Goal: Task Accomplishment & Management: Manage account settings

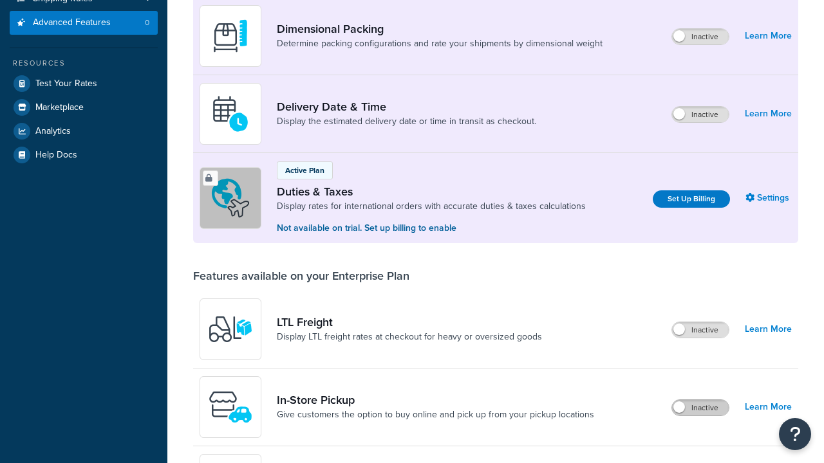
click at [700, 416] on label "Inactive" at bounding box center [700, 407] width 57 height 15
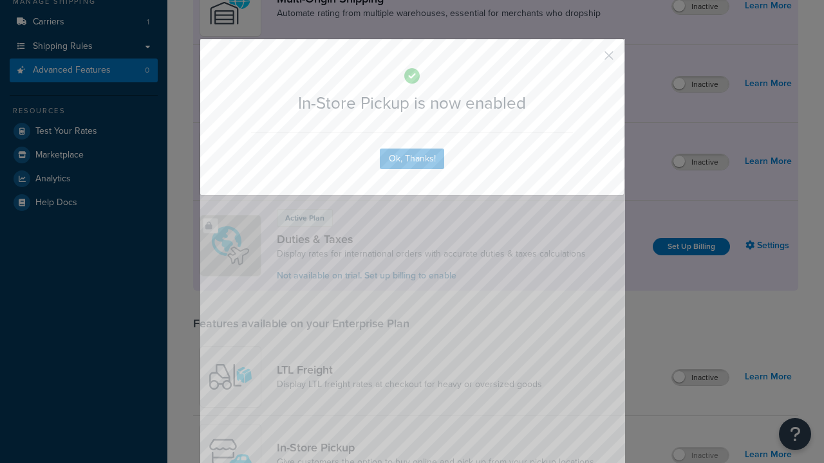
scroll to position [218, 0]
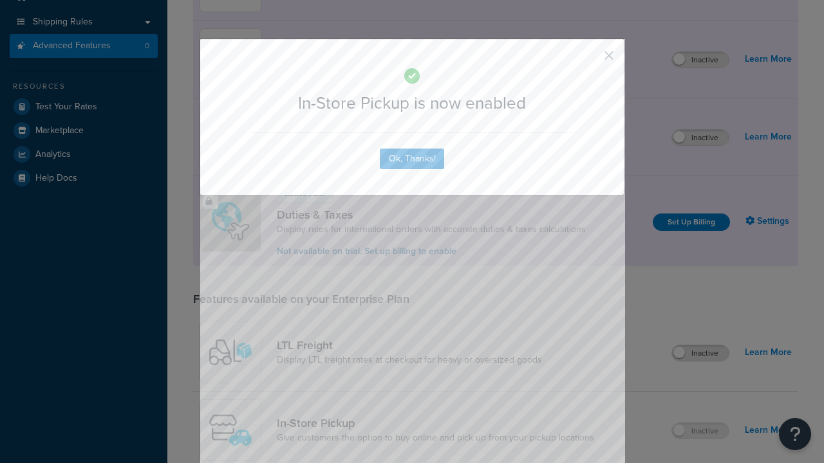
click at [589, 60] on button "button" at bounding box center [589, 60] width 3 height 3
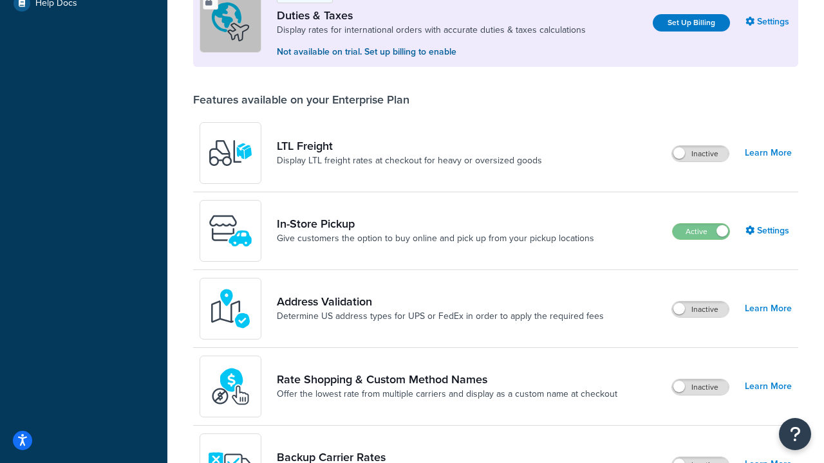
scroll to position [393, 0]
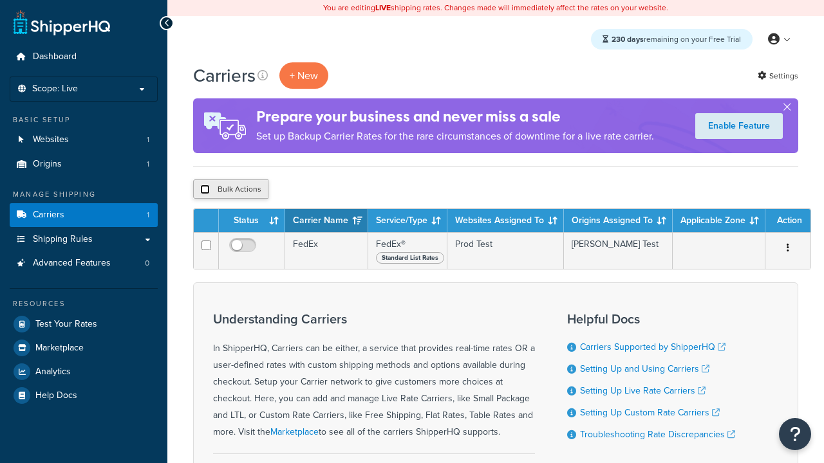
click at [205, 190] on input "checkbox" at bounding box center [205, 190] width 10 height 10
checkbox input "true"
click at [346, 190] on button "Delete" at bounding box center [343, 189] width 44 height 19
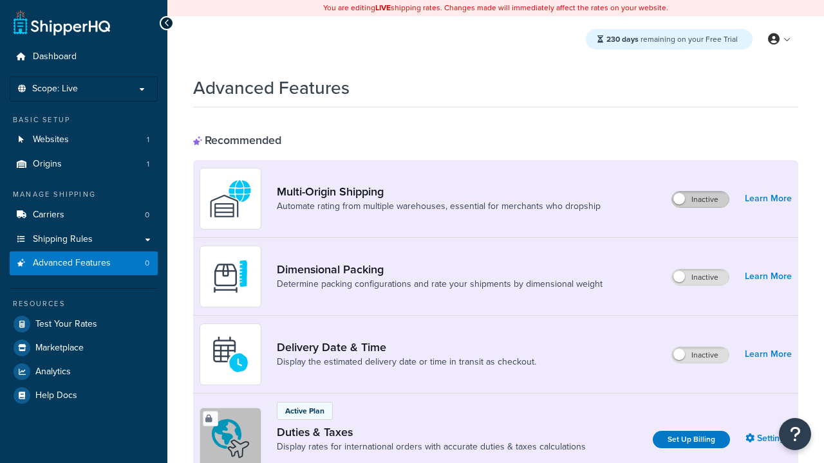
click at [700, 199] on label "Inactive" at bounding box center [700, 199] width 57 height 15
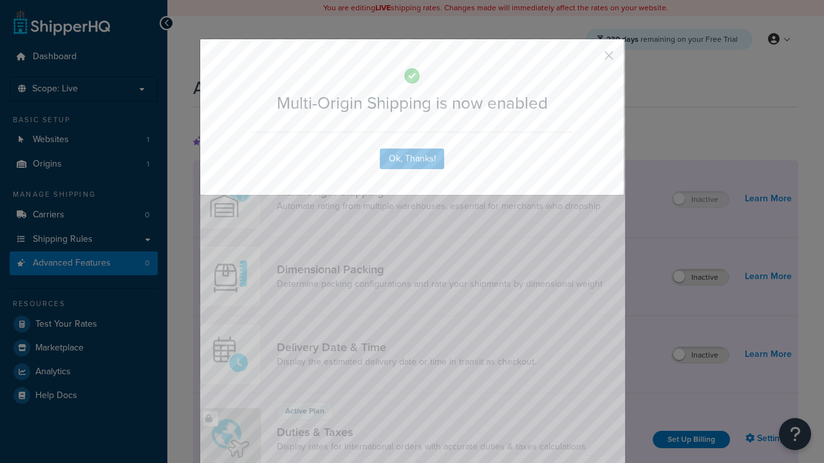
click at [589, 59] on button "button" at bounding box center [589, 60] width 3 height 3
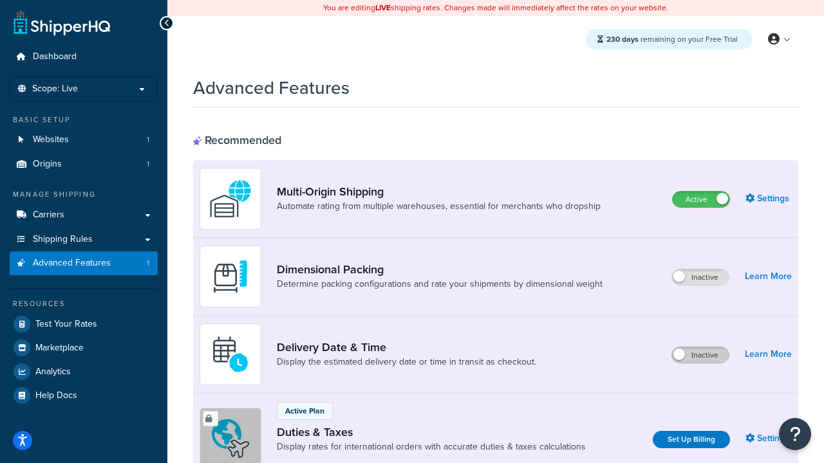
click at [700, 355] on label "Inactive" at bounding box center [700, 355] width 57 height 15
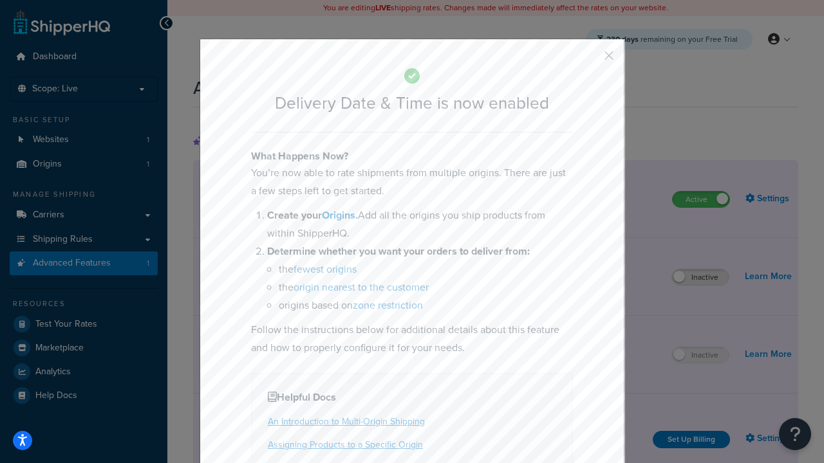
click at [589, 59] on button "button" at bounding box center [589, 60] width 3 height 3
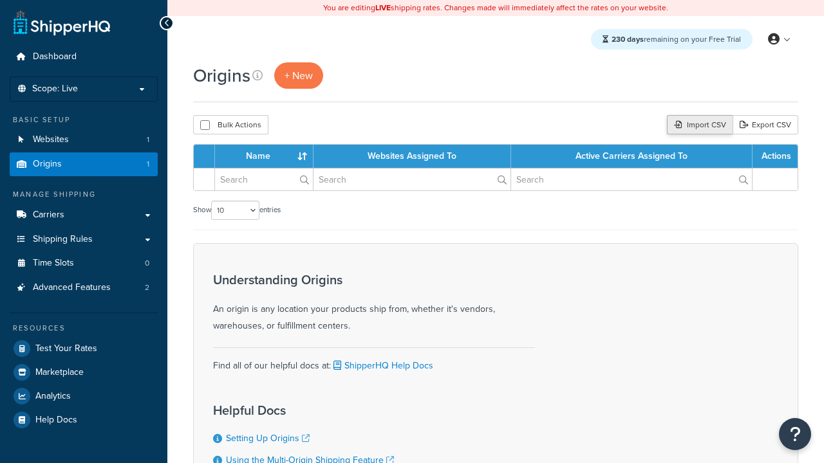
click at [698, 125] on div "Import CSV" at bounding box center [700, 124] width 66 height 19
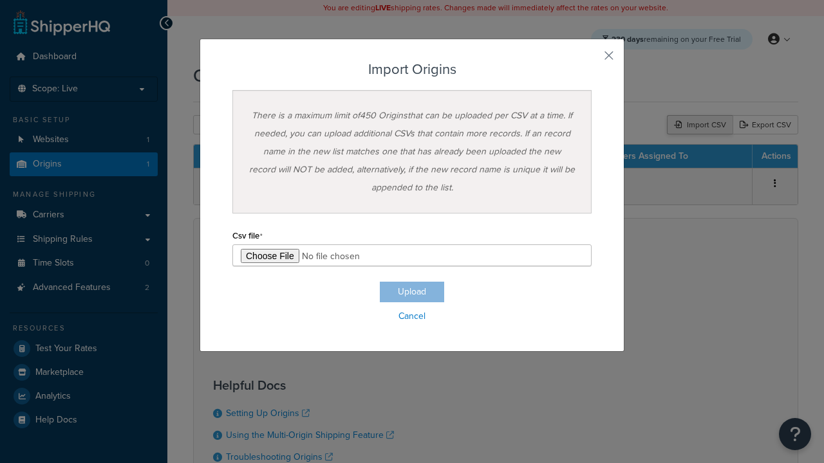
type input "C:\fakepath\importOriginsSuccess.csv"
click at [412, 292] on button "Upload" at bounding box center [412, 292] width 64 height 21
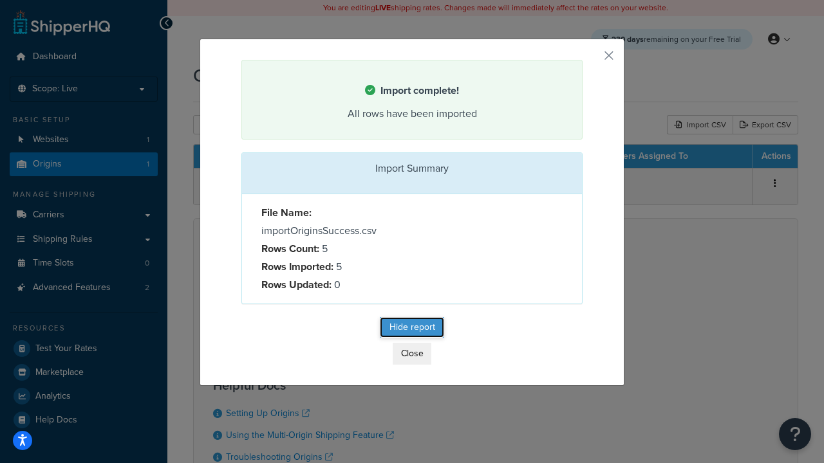
click at [412, 329] on button "Hide report" at bounding box center [412, 327] width 64 height 21
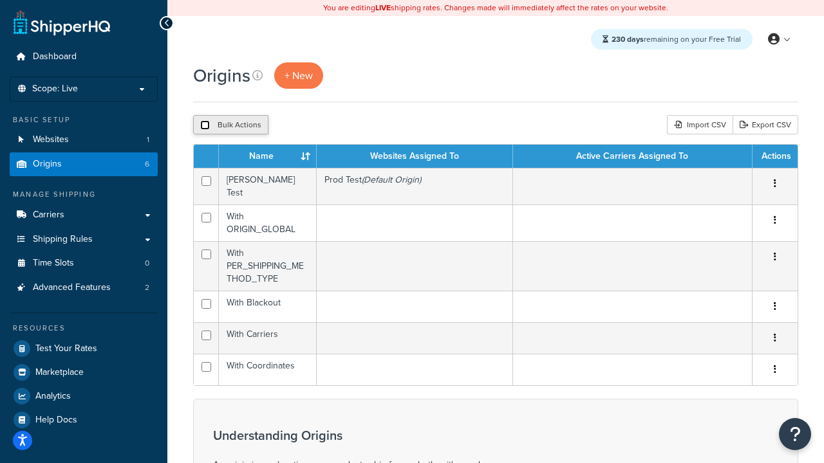
click at [205, 125] on input "checkbox" at bounding box center [205, 125] width 10 height 10
checkbox input "true"
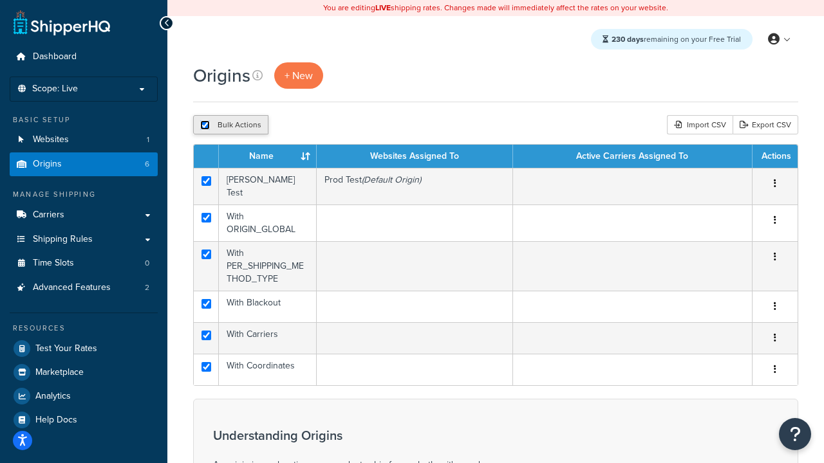
checkbox input "true"
click at [0, 0] on button "Duplicate" at bounding box center [0, 0] width 0 height 0
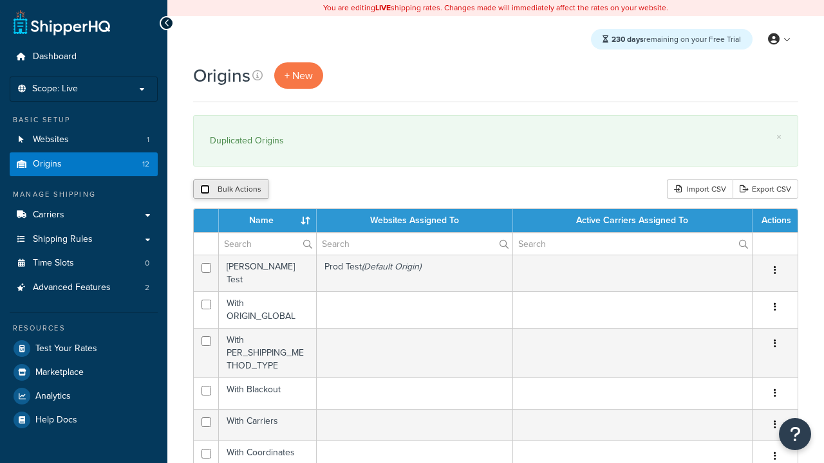
click at [205, 190] on input "checkbox" at bounding box center [205, 190] width 10 height 10
checkbox input "true"
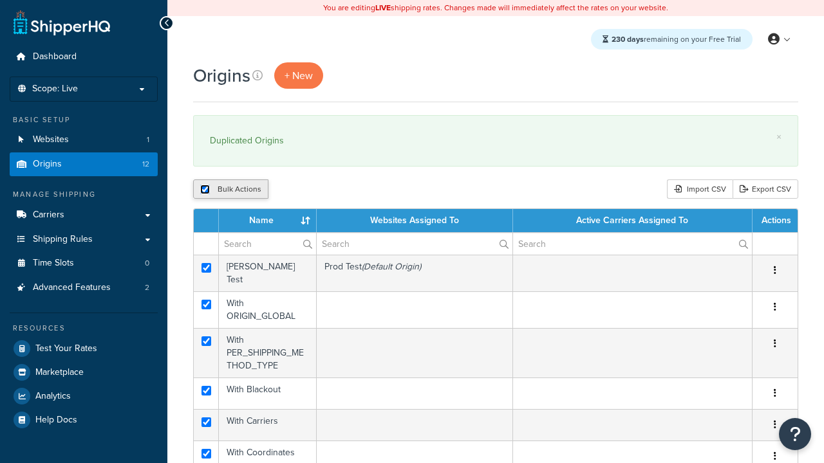
checkbox input "true"
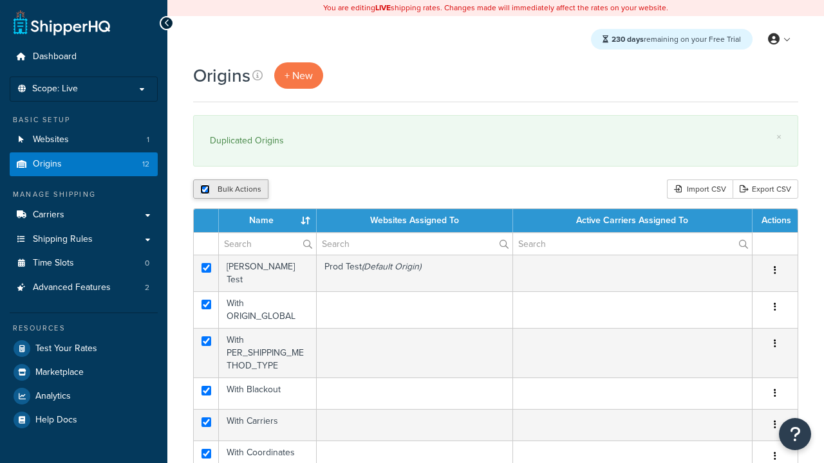
checkbox input "true"
click at [205, 190] on input "checkbox" at bounding box center [205, 190] width 10 height 10
checkbox input "false"
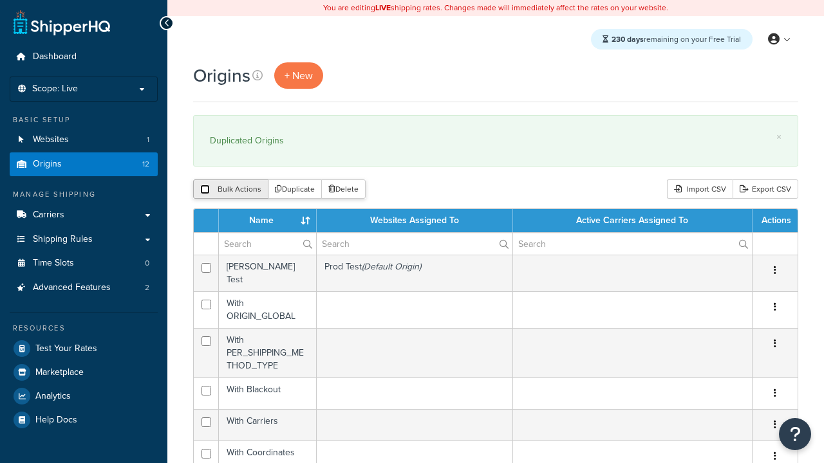
checkbox input "false"
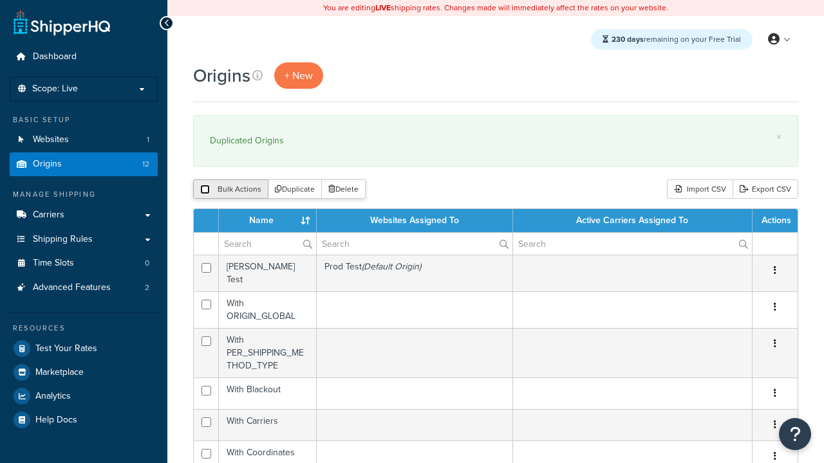
checkbox input "false"
click at [205, 190] on input "checkbox" at bounding box center [205, 190] width 10 height 10
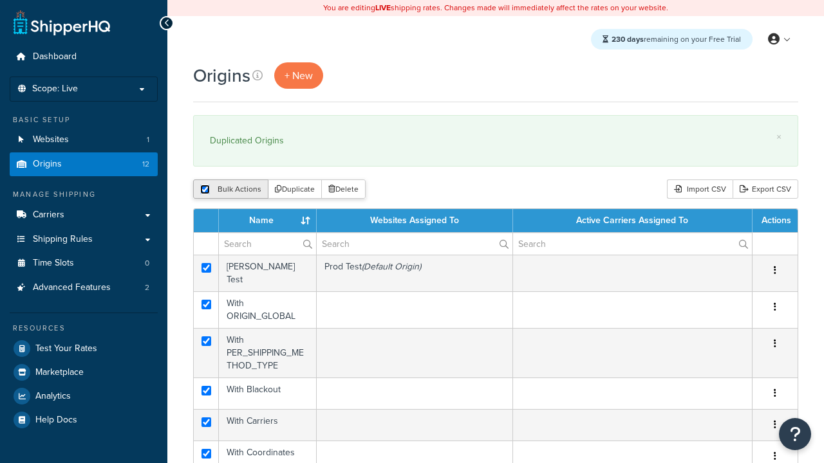
checkbox input "true"
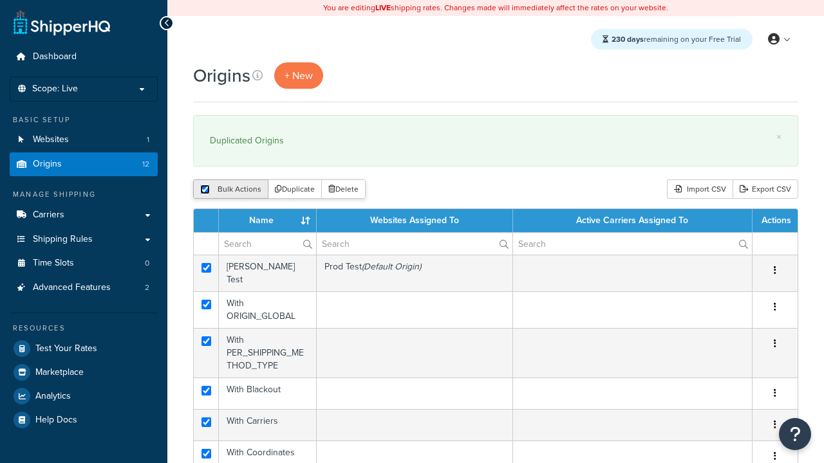
checkbox input "true"
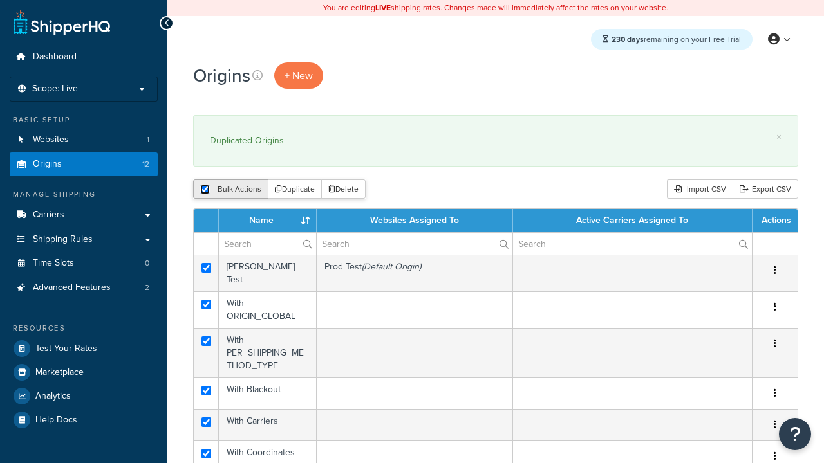
checkbox input "true"
click at [346, 190] on button "Delete" at bounding box center [343, 189] width 44 height 19
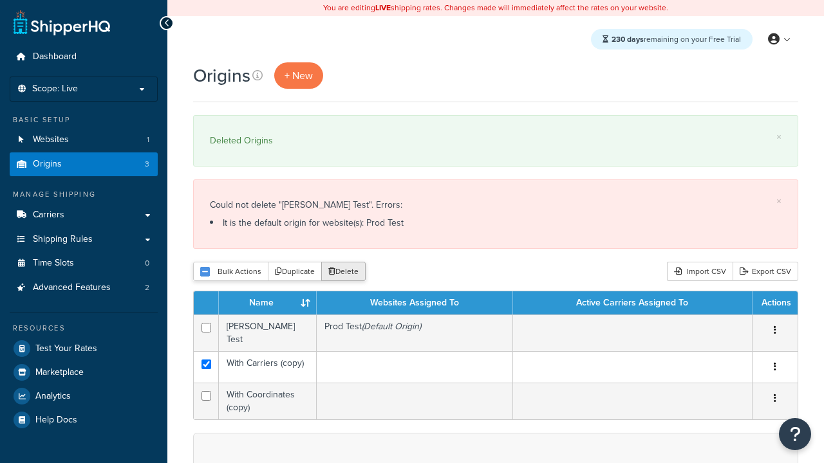
click at [206, 391] on input "checkbox" at bounding box center [206, 396] width 10 height 10
checkbox input "true"
click at [346, 272] on button "Delete" at bounding box center [343, 271] width 44 height 19
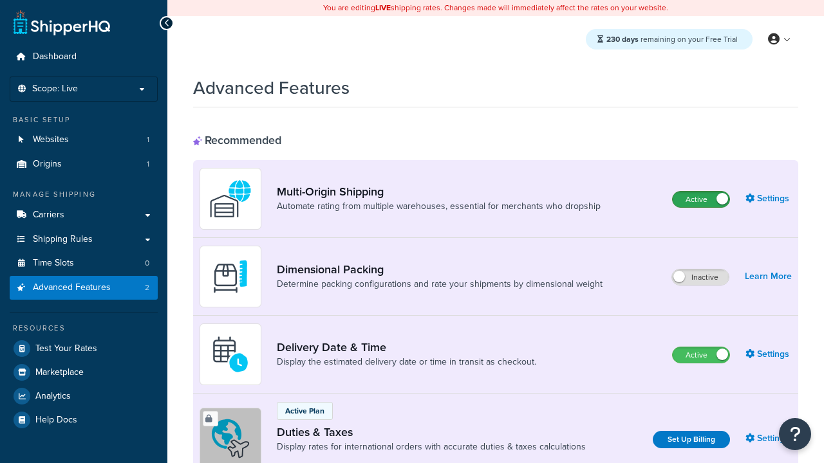
click at [701, 199] on label "Active" at bounding box center [701, 199] width 57 height 15
click at [701, 355] on label "Active" at bounding box center [701, 355] width 57 height 15
